Goal: Task Accomplishment & Management: Complete application form

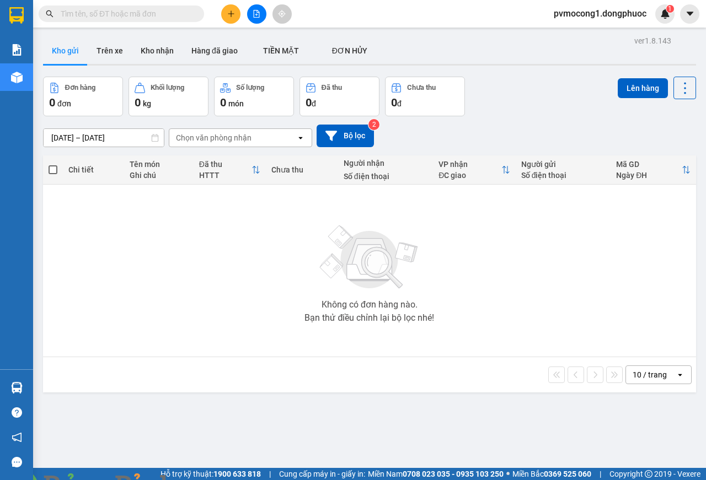
click at [203, 480] on img at bounding box center [199, 487] width 7 height 7
click at [224, 15] on button at bounding box center [230, 13] width 19 height 19
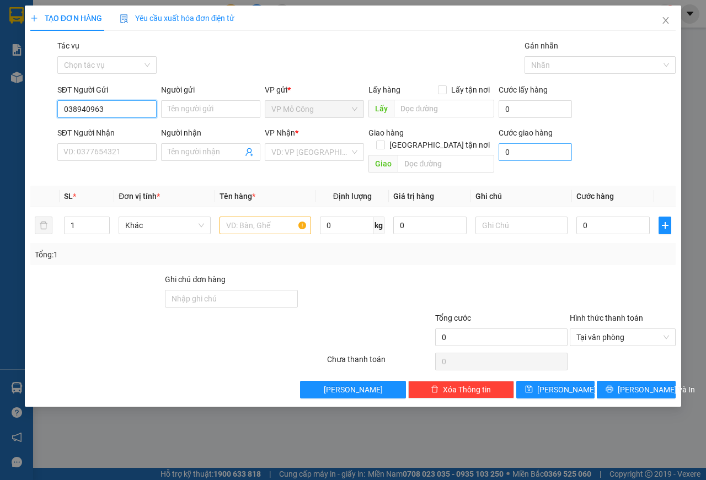
type input "0389409632"
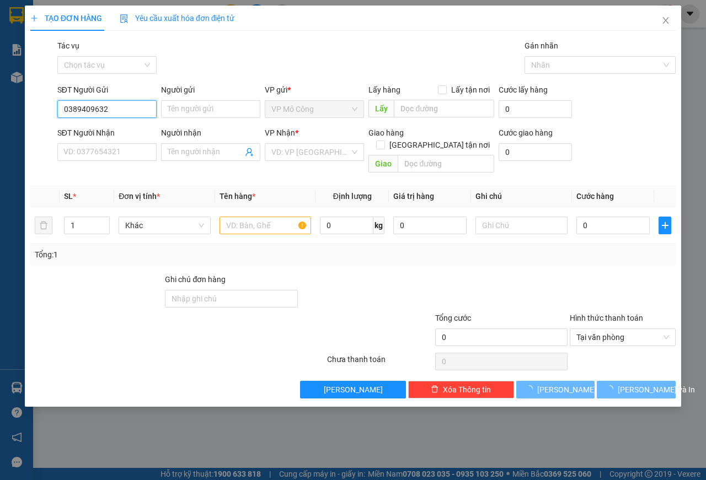
click at [78, 111] on input "0389409632" at bounding box center [106, 109] width 99 height 18
click at [89, 113] on input "0389409632" at bounding box center [106, 109] width 99 height 18
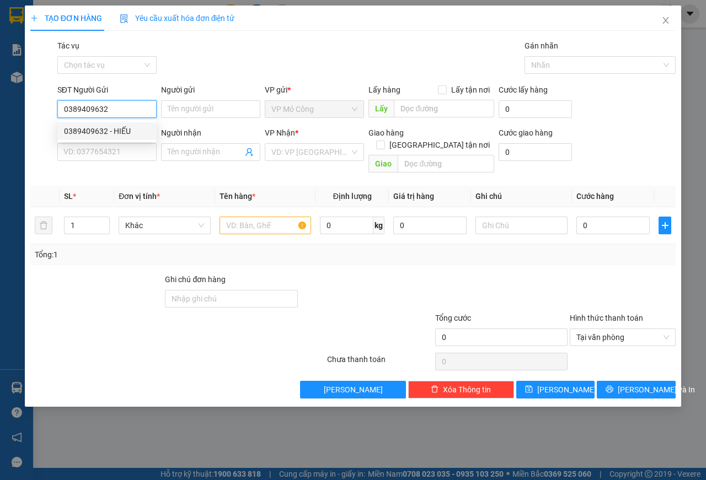
click at [105, 133] on div "0389409632 - HIẾU" at bounding box center [107, 131] width 86 height 12
type input "HIẾU"
type input "0388290904"
type input "VINH"
type input "hư không đền nhẹ tay dễ vỡ"
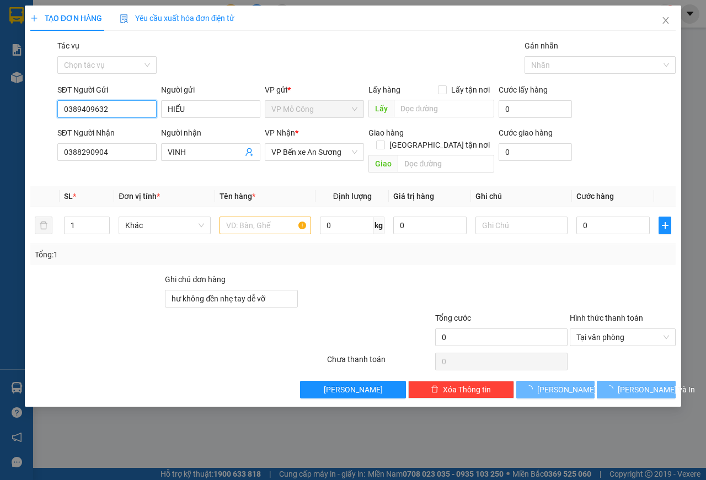
type input "25.000"
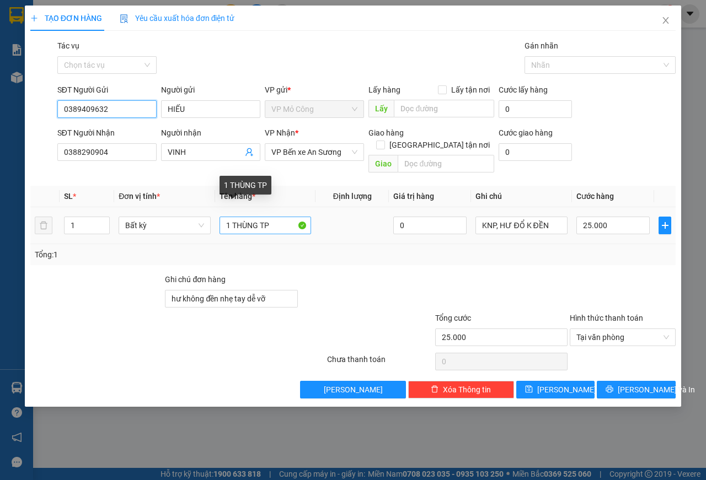
type input "0389409632"
drag, startPoint x: 232, startPoint y: 214, endPoint x: 273, endPoint y: 212, distance: 40.8
click at [273, 217] on input "1 THÙNG TP" at bounding box center [265, 226] width 92 height 18
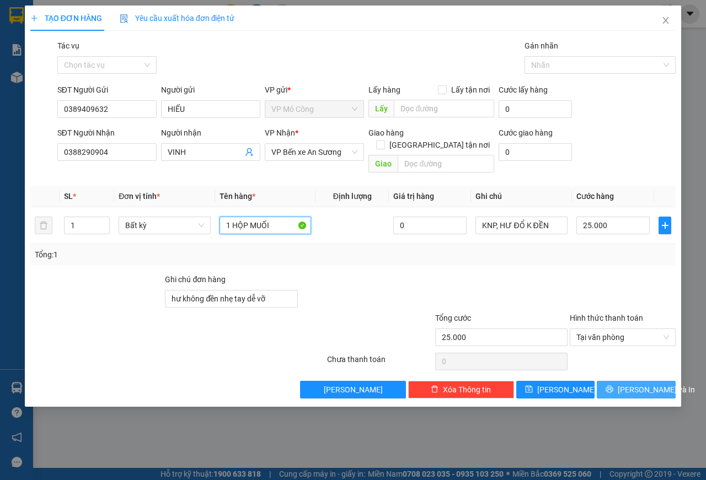
type input "1 HỘP MUỐI"
click at [628, 384] on span "[PERSON_NAME] và In" at bounding box center [656, 390] width 77 height 12
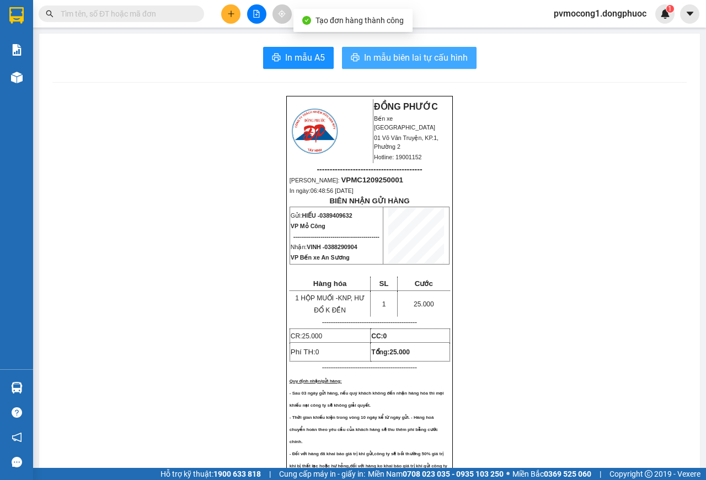
click at [442, 57] on span "In mẫu biên lai tự cấu hình" at bounding box center [416, 58] width 104 height 14
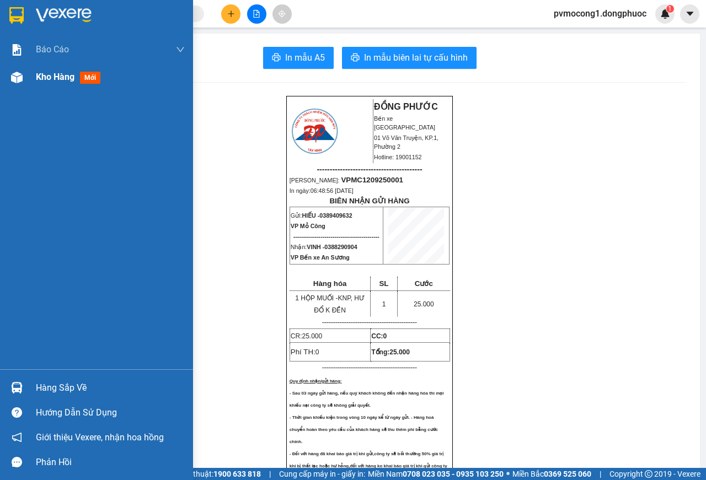
click at [42, 68] on div "Kho hàng mới" at bounding box center [110, 77] width 149 height 28
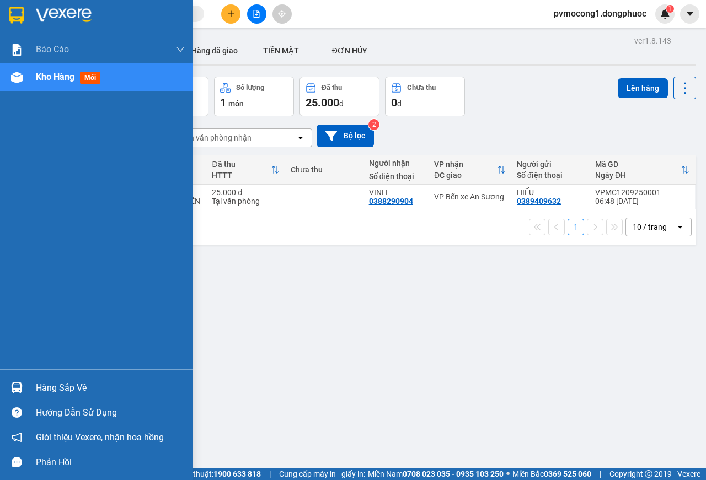
click at [67, 383] on div "Hàng sắp về" at bounding box center [110, 388] width 149 height 17
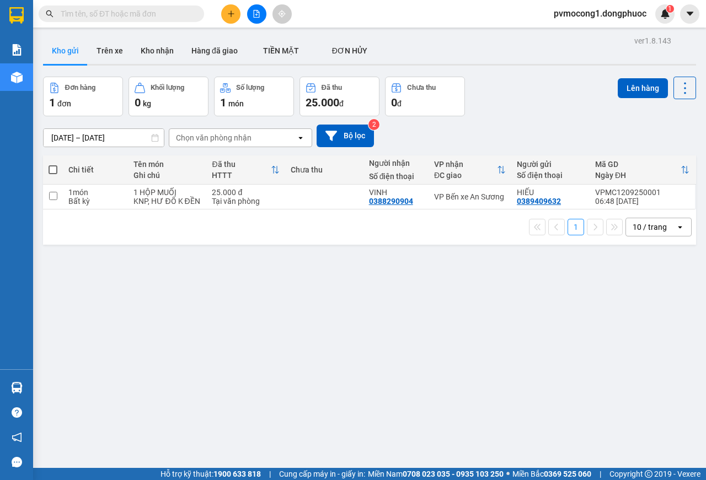
click at [99, 267] on section "Kết quả tìm kiếm ( 0 ) Bộ lọc No Data pvmocong1.dongphuoc 1 Báo cáo Mẫu 1: Báo …" at bounding box center [353, 240] width 706 height 480
